Goal: Information Seeking & Learning: Learn about a topic

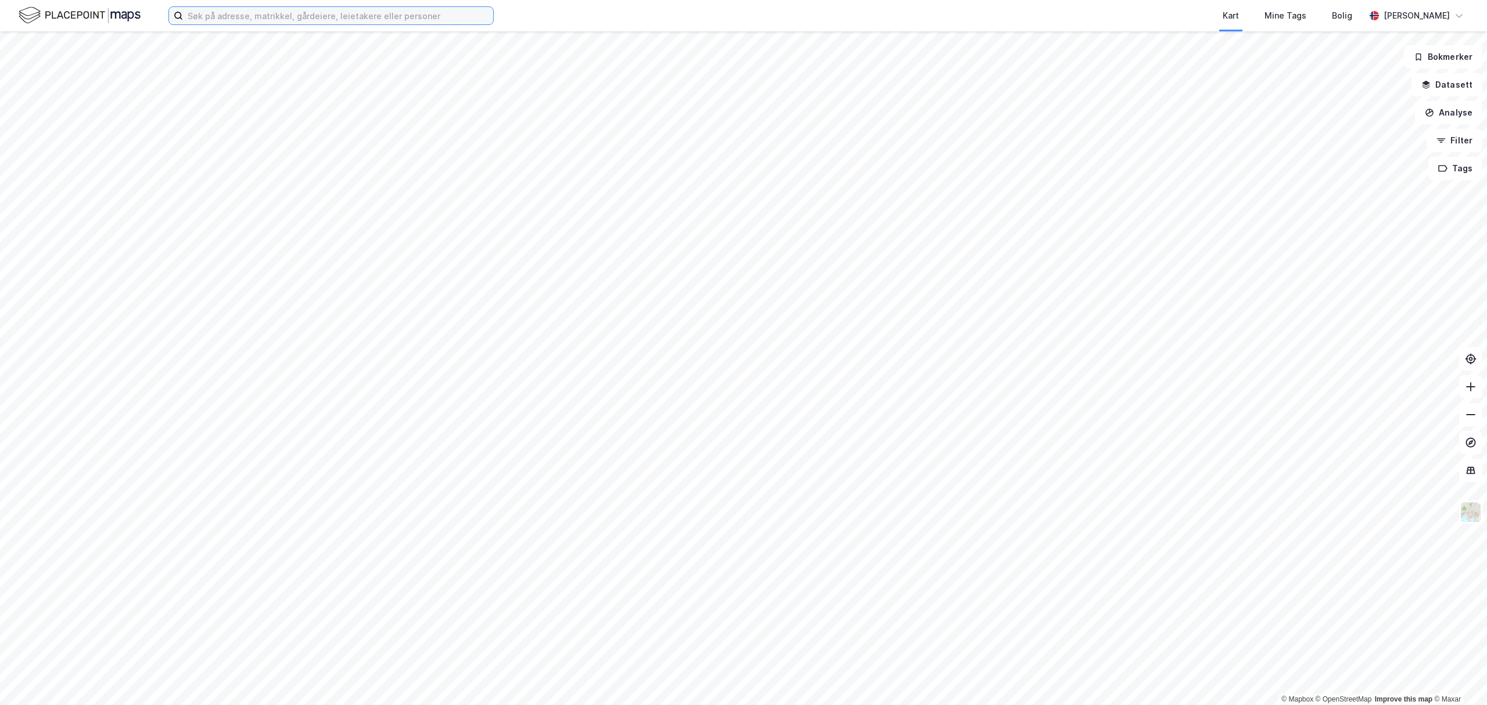
click at [264, 13] on input at bounding box center [338, 15] width 310 height 17
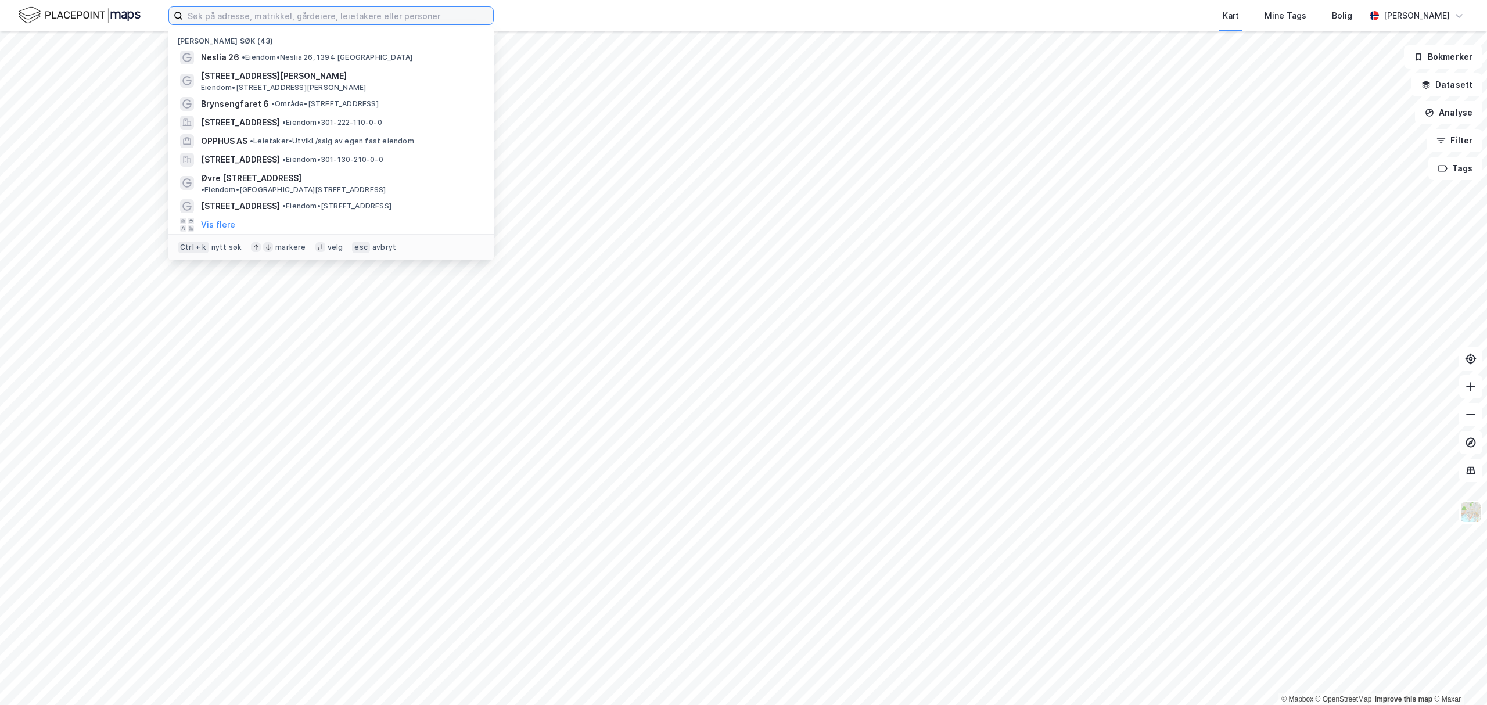
paste input "[STREET_ADDRESS]"
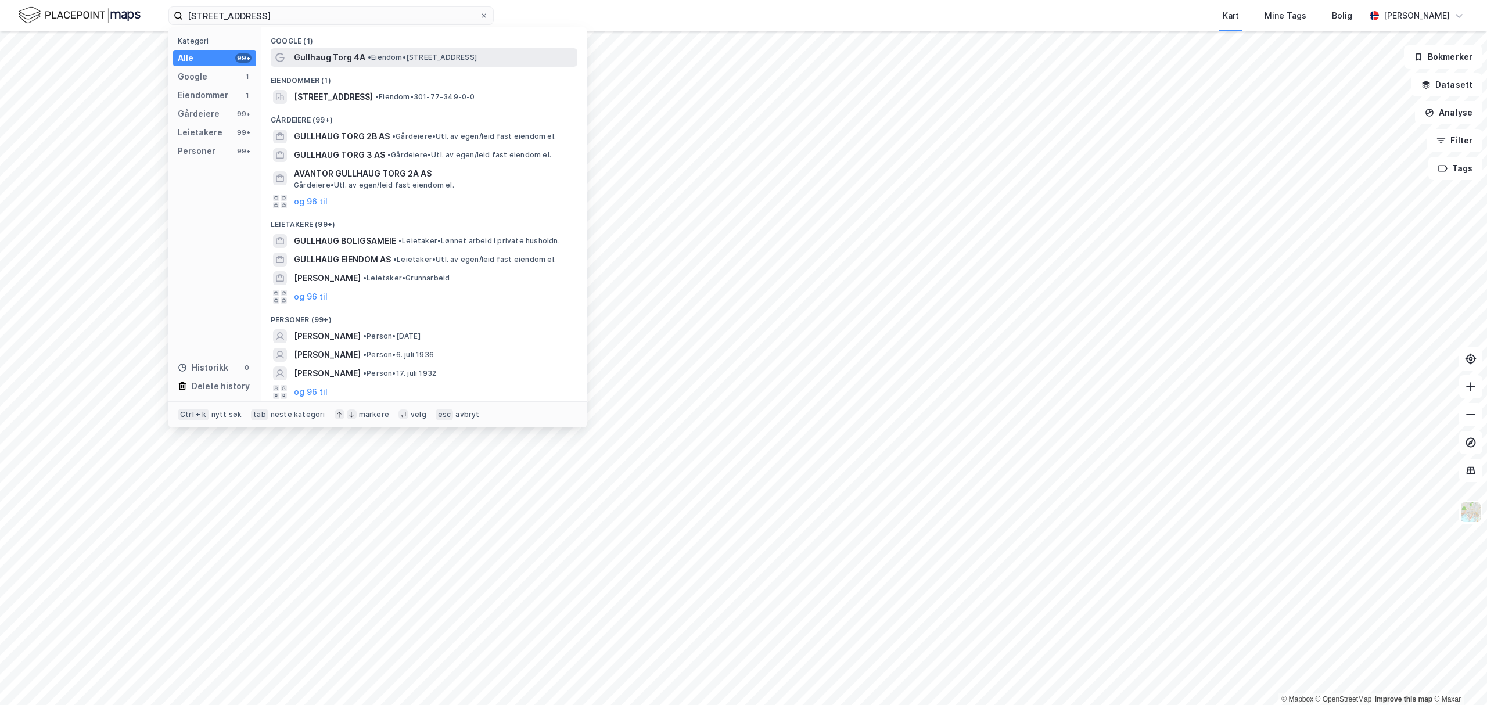
click at [333, 58] on span "Gullhaug Torg 4A" at bounding box center [329, 58] width 71 height 14
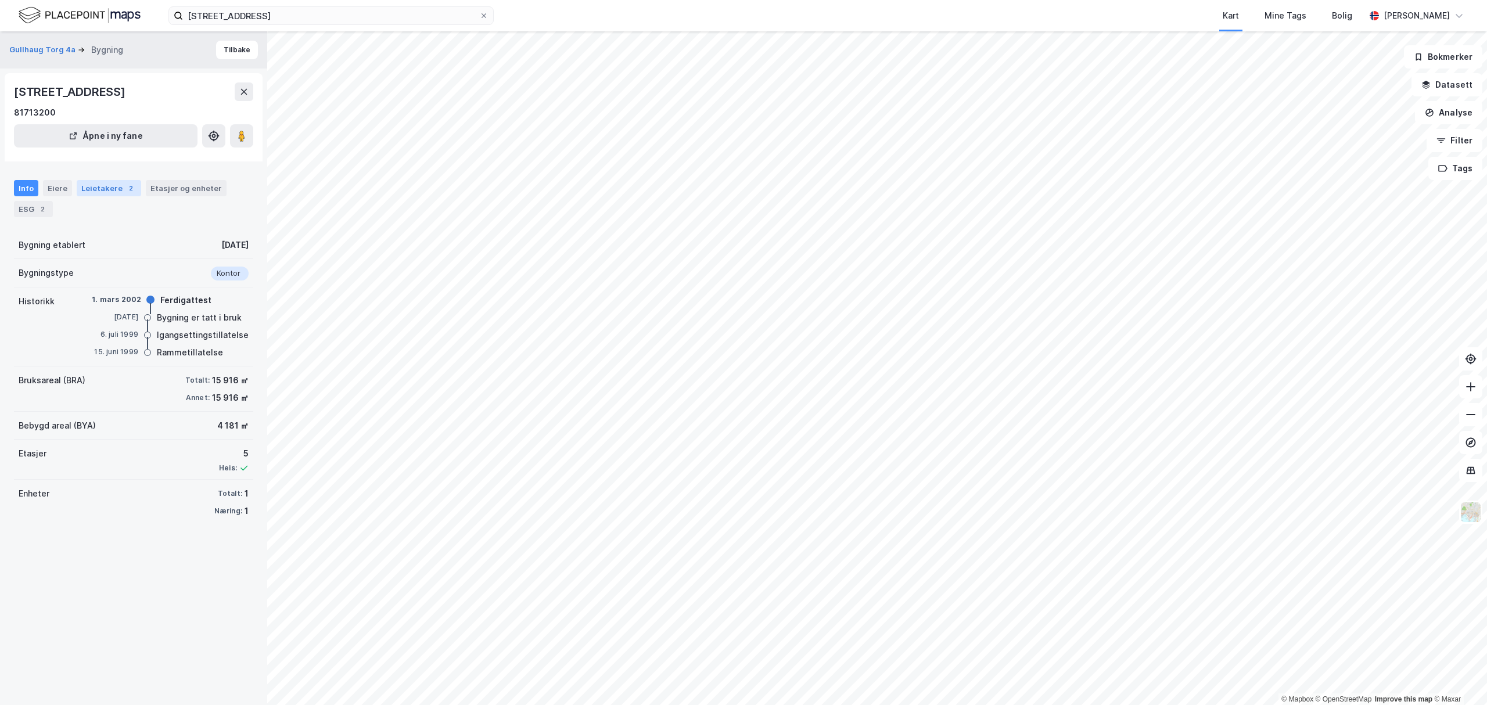
drag, startPoint x: 61, startPoint y: 181, endPoint x: 89, endPoint y: 186, distance: 28.8
click at [61, 182] on div "Eiere" at bounding box center [57, 188] width 29 height 16
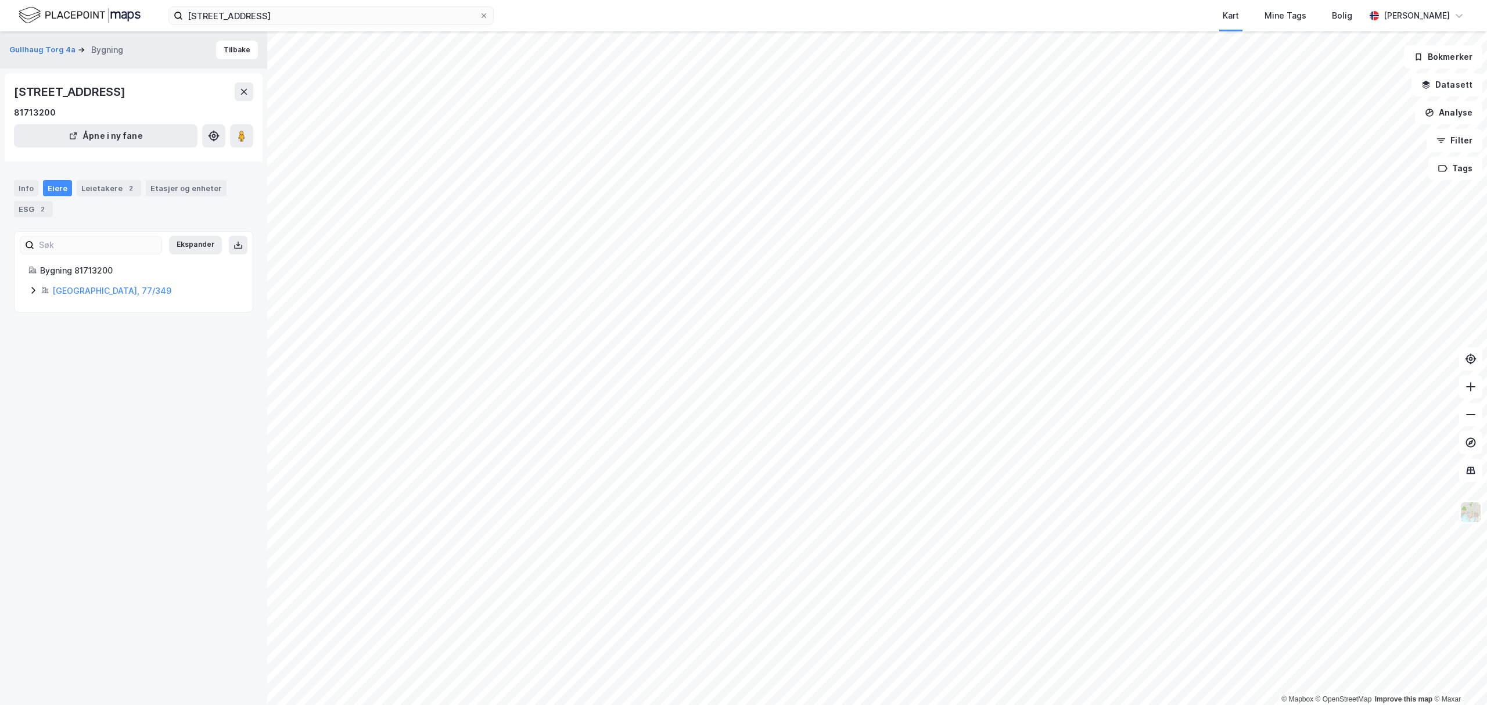
click at [48, 293] on icon at bounding box center [46, 290] width 2 height 3
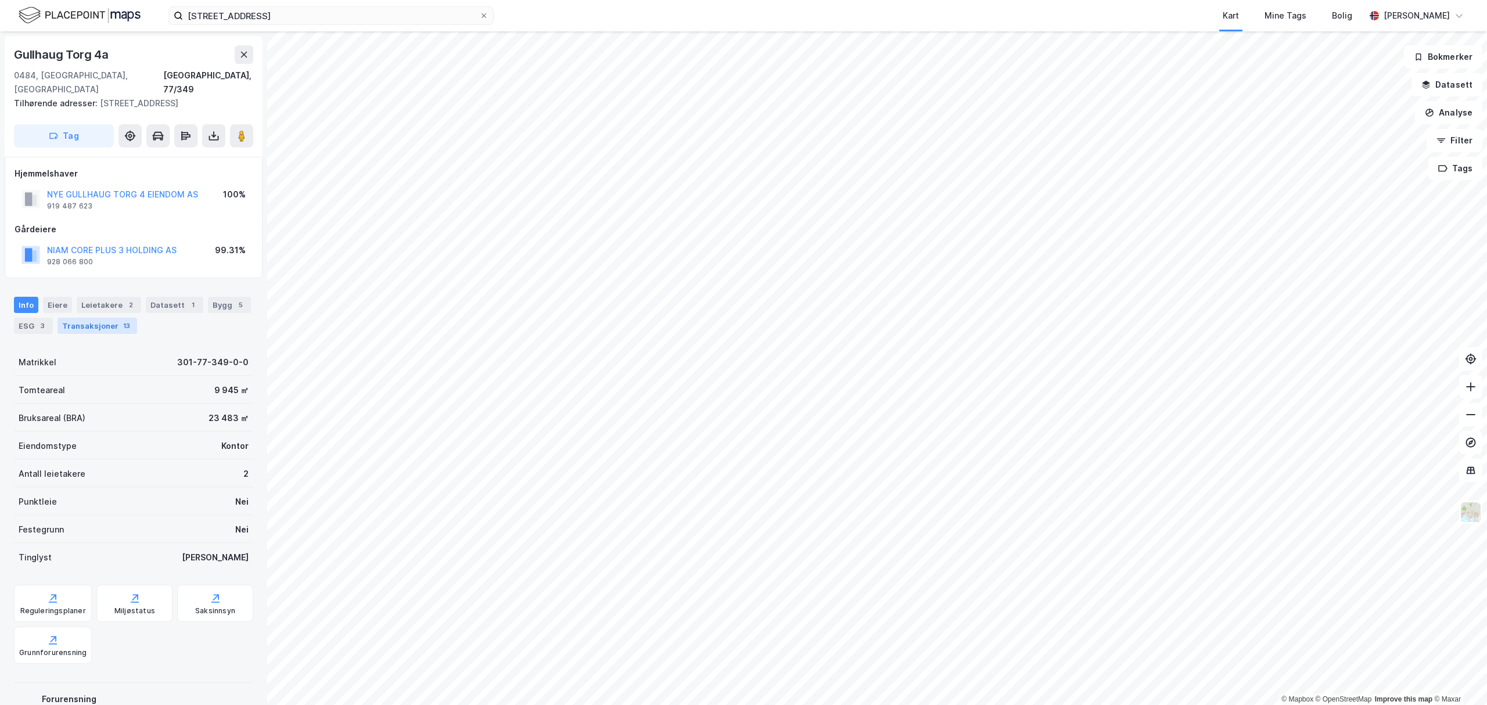
click at [115, 318] on div "Transaksjoner 13" at bounding box center [98, 326] width 80 height 16
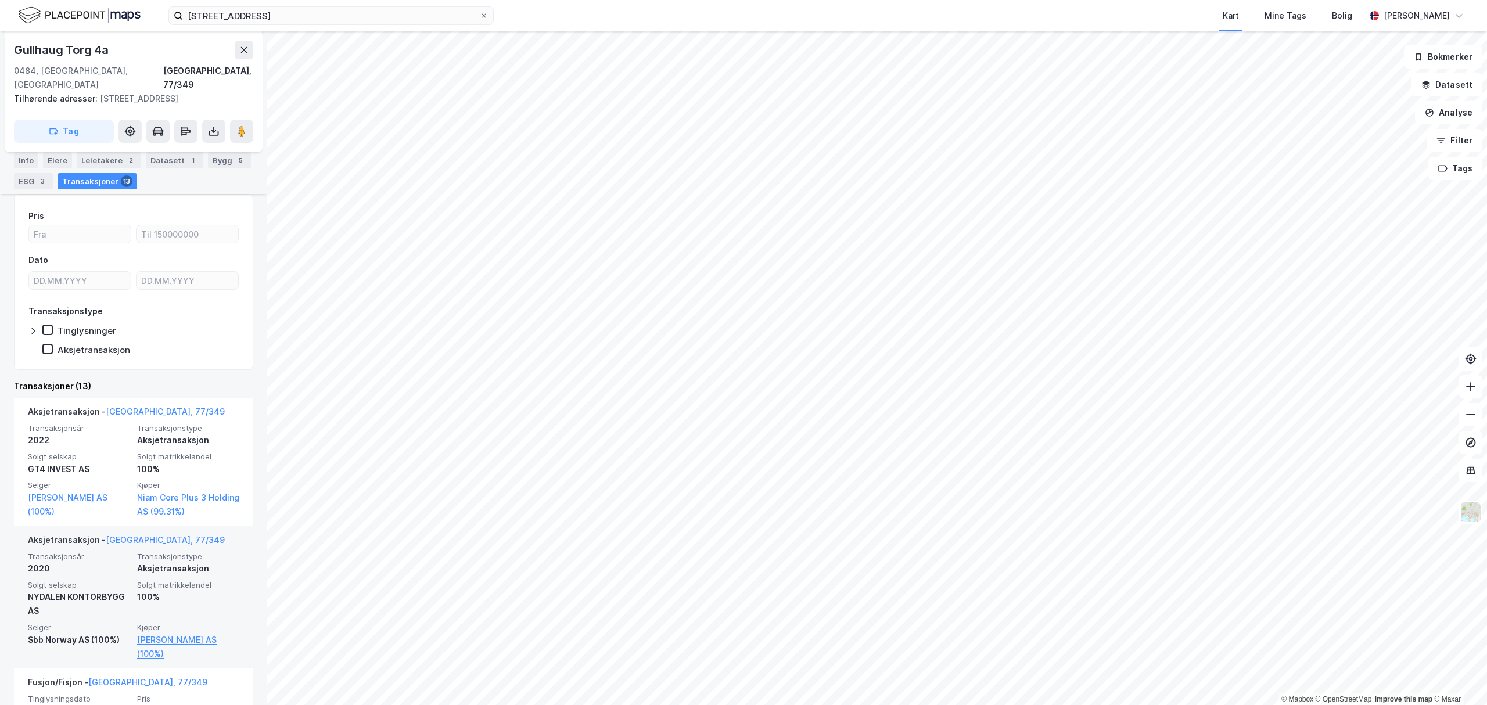
scroll to position [155, 0]
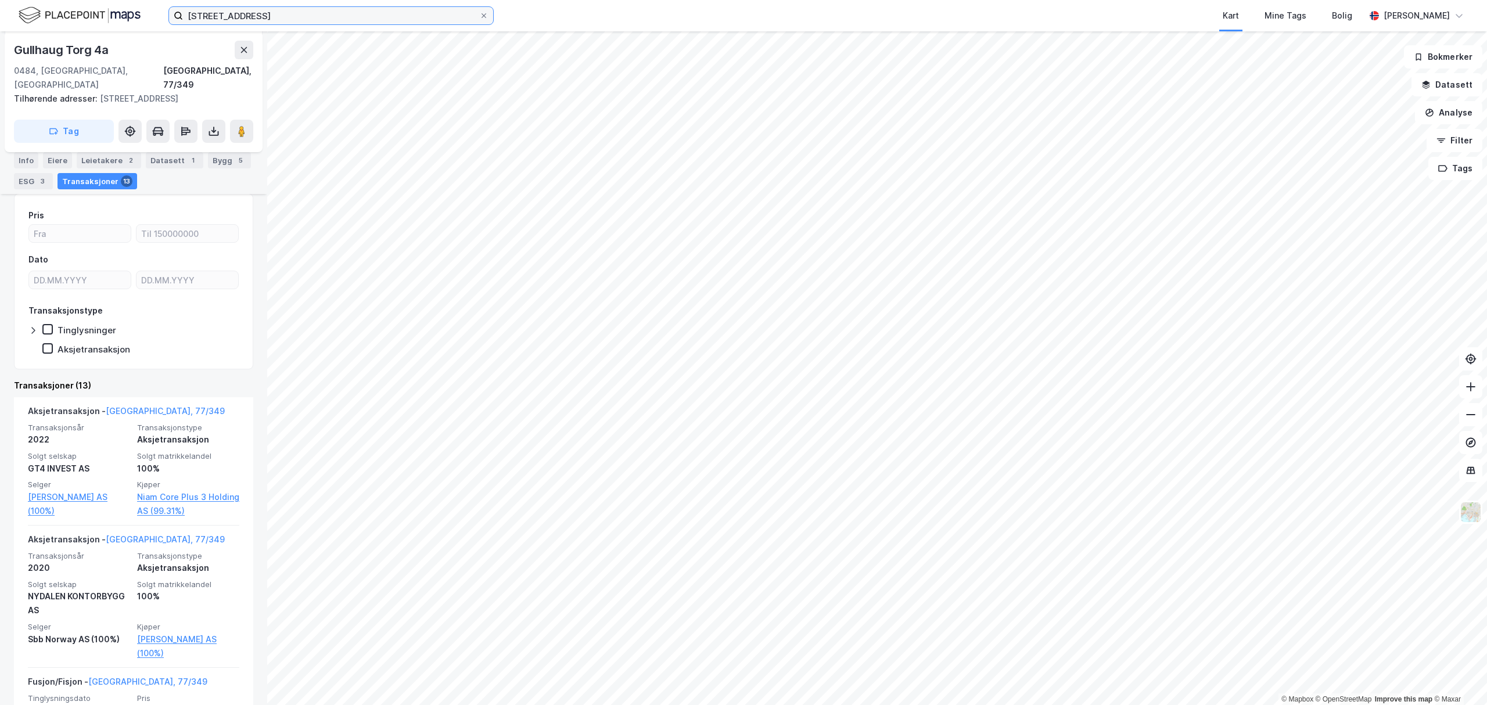
click at [239, 17] on input "[STREET_ADDRESS]" at bounding box center [331, 15] width 296 height 17
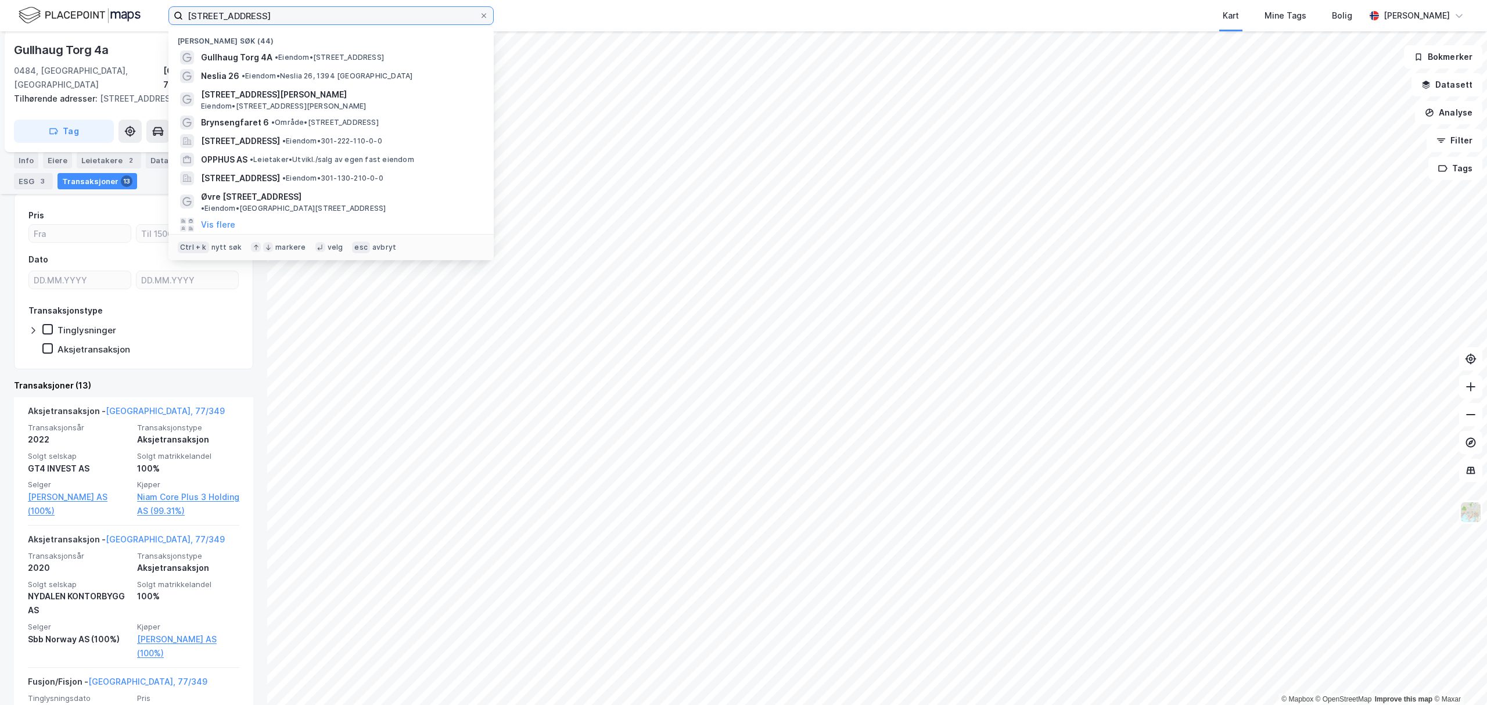
drag, startPoint x: 347, startPoint y: 10, endPoint x: 38, endPoint y: 13, distance: 308.5
click at [40, 8] on div "[STREET_ADDRESS][GEOGRAPHIC_DATA] (44) [GEOGRAPHIC_DATA] • Eiendom • [STREET_AD…" at bounding box center [743, 15] width 1487 height 31
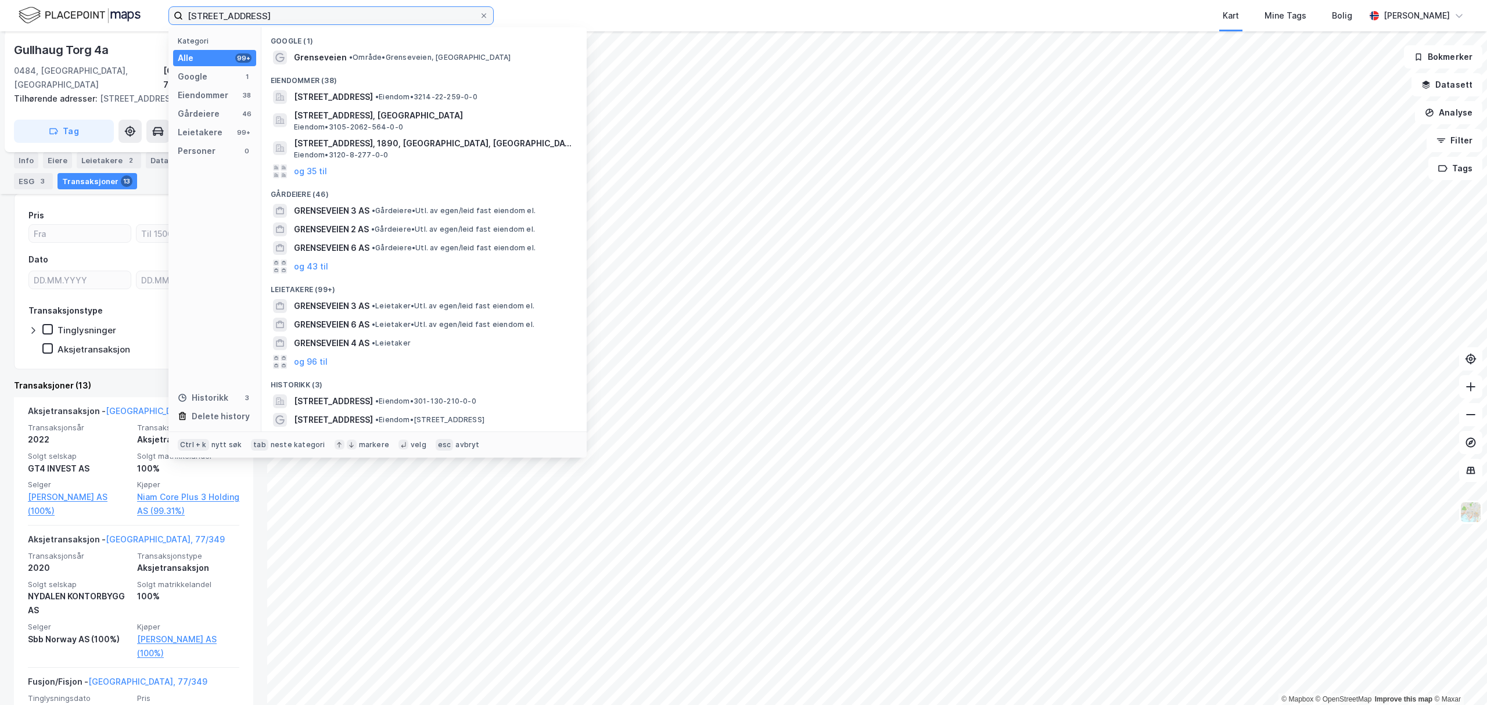
type input "[STREET_ADDRESS]"
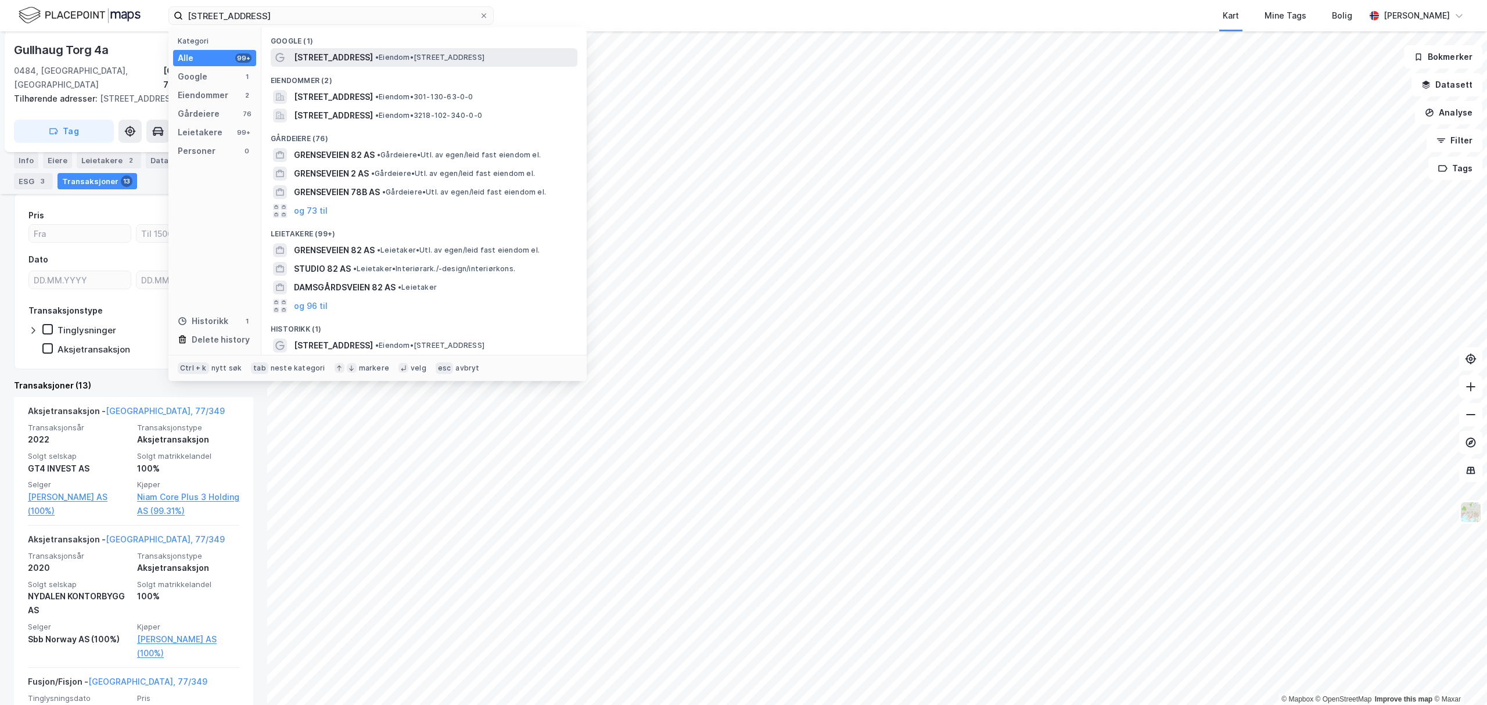
click at [422, 52] on div "[STREET_ADDRESS] • Eiendom • [STREET_ADDRESS]" at bounding box center [434, 58] width 281 height 14
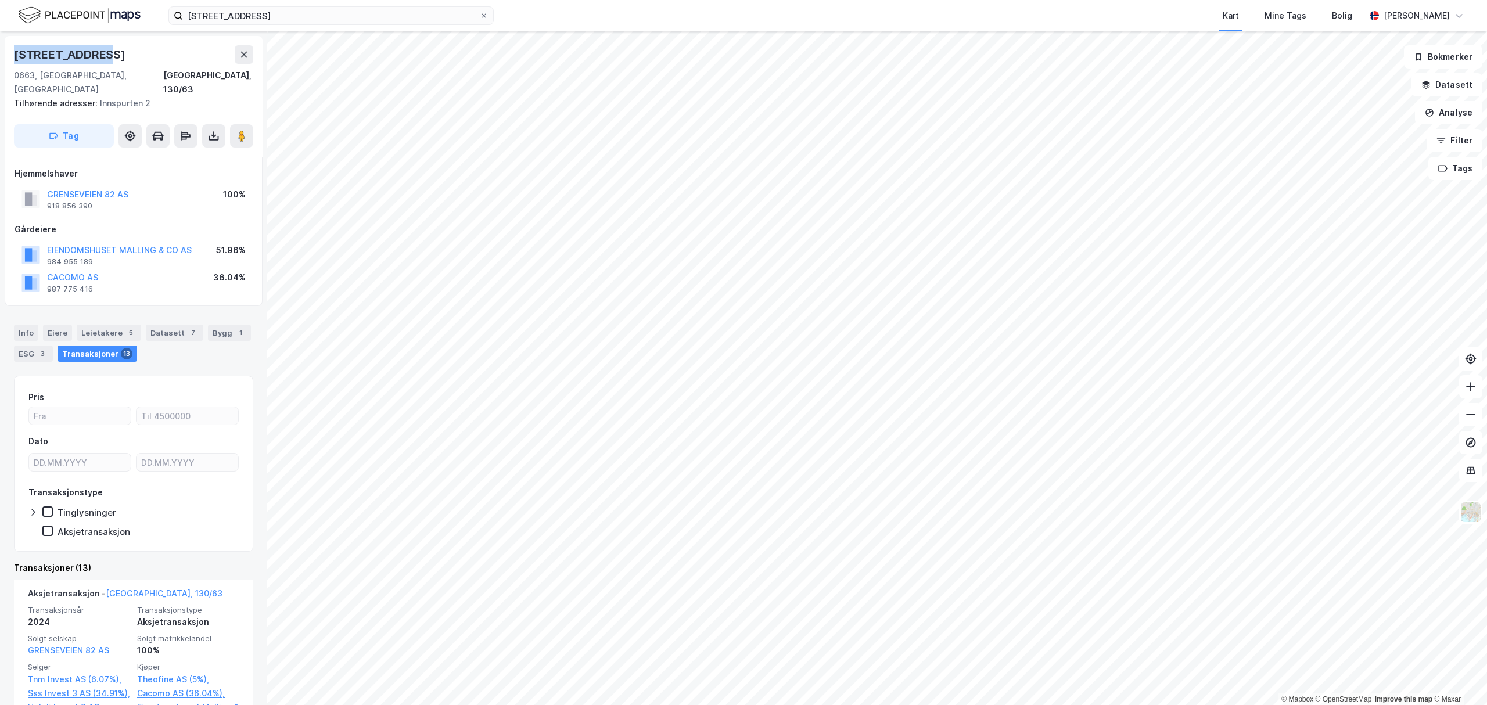
drag, startPoint x: 101, startPoint y: 56, endPoint x: 10, endPoint y: 62, distance: 90.8
click at [10, 62] on div "[STREET_ADDRESS] adresser: Innspurten 2 Tag" at bounding box center [134, 96] width 258 height 121
copy div "[STREET_ADDRESS]"
